Goal: Information Seeking & Learning: Understand process/instructions

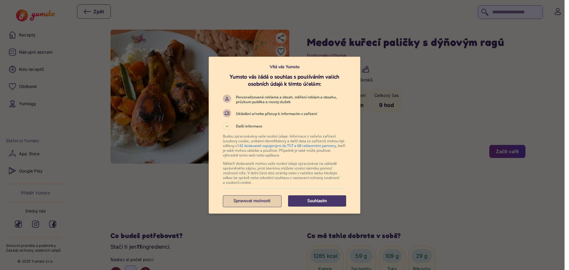
click at [242, 202] on p "Spravovat možnosti" at bounding box center [252, 201] width 58 height 6
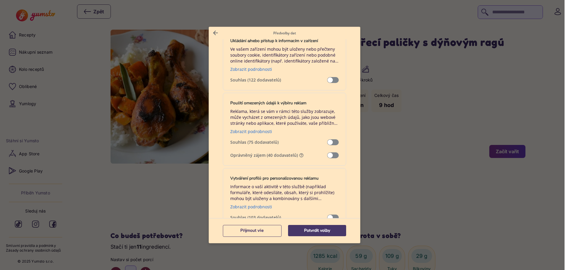
scroll to position [148, 0]
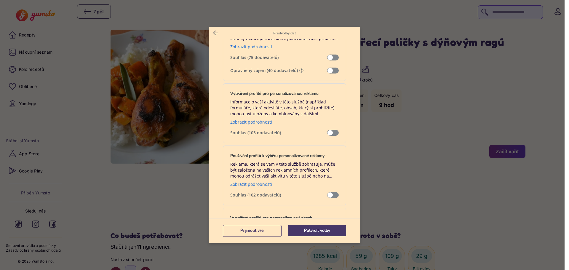
click at [328, 70] on span "Správa dat" at bounding box center [333, 71] width 12 height 6
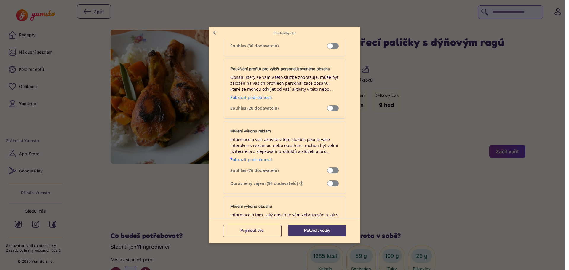
scroll to position [415, 0]
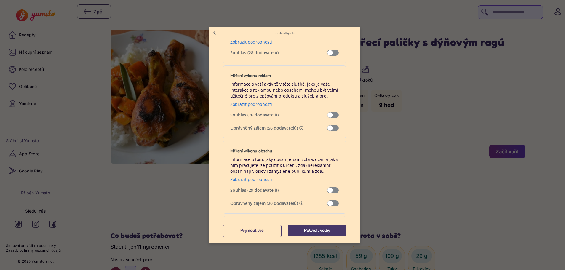
click at [328, 126] on span "Správa dat" at bounding box center [333, 128] width 12 height 6
click at [328, 203] on span "Správa dat" at bounding box center [333, 203] width 12 height 6
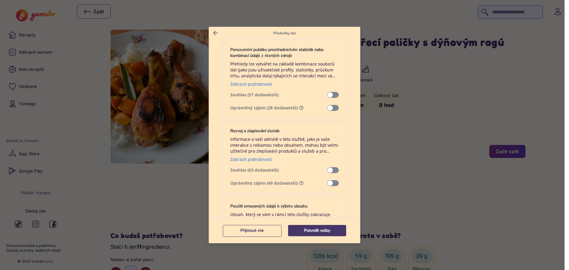
scroll to position [592, 0]
click at [327, 108] on span "Správa dat" at bounding box center [333, 107] width 12 height 6
click at [328, 182] on span "Správa dat" at bounding box center [333, 182] width 12 height 6
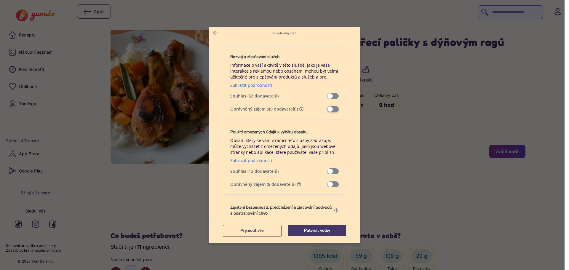
scroll to position [711, 0]
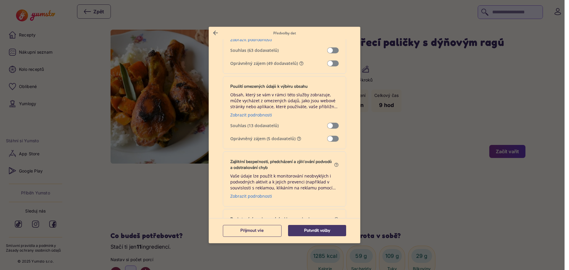
click at [330, 139] on span "Správa dat" at bounding box center [333, 139] width 12 height 6
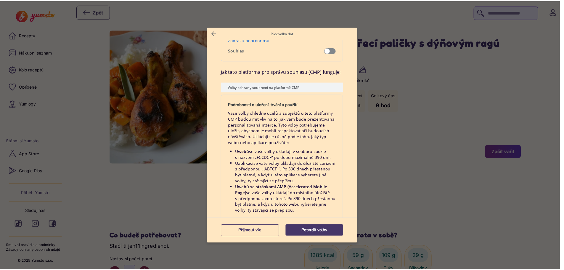
scroll to position [1213, 0]
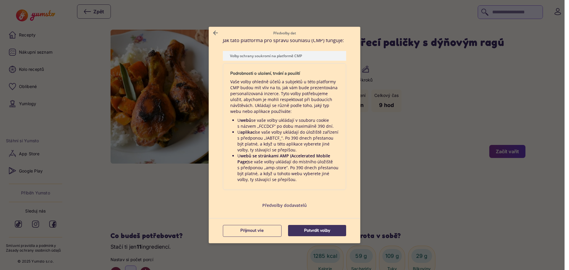
click at [302, 231] on p "Potvrdit volby" at bounding box center [317, 230] width 58 height 6
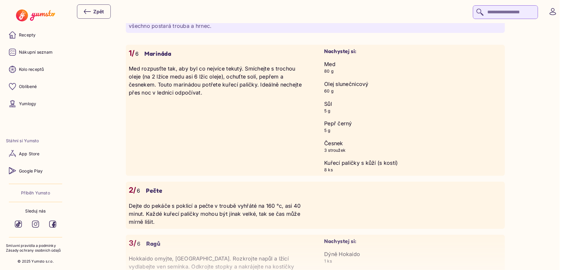
scroll to position [681, 0]
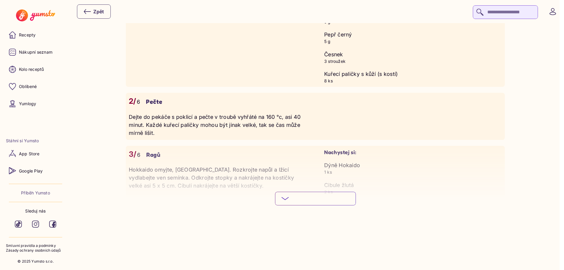
click at [327, 199] on span "Podívej se na celý postup" at bounding box center [320, 198] width 58 height 6
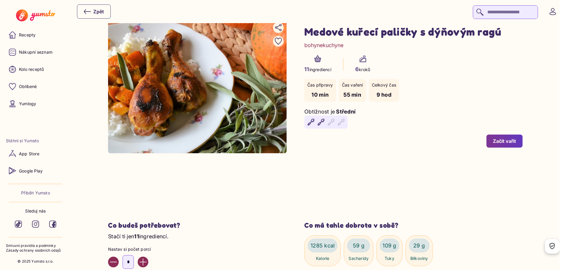
scroll to position [0, 0]
